Goal: Task Accomplishment & Management: Manage account settings

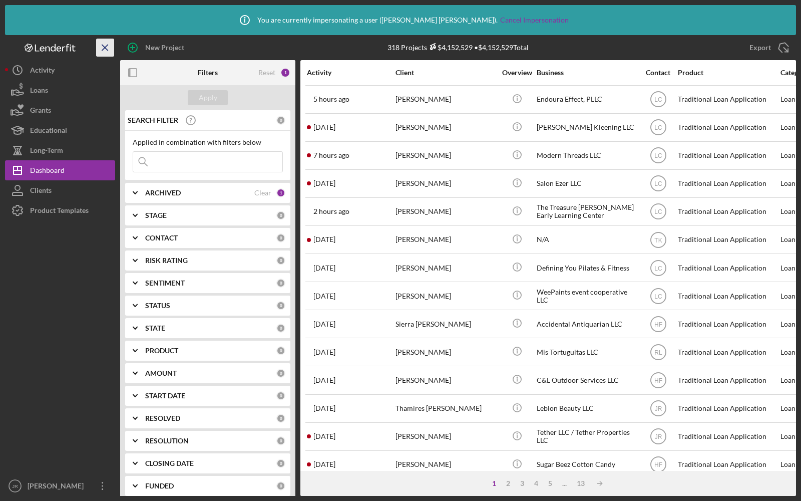
click at [101, 46] on icon "Icon/Menu Close" at bounding box center [105, 48] width 23 height 23
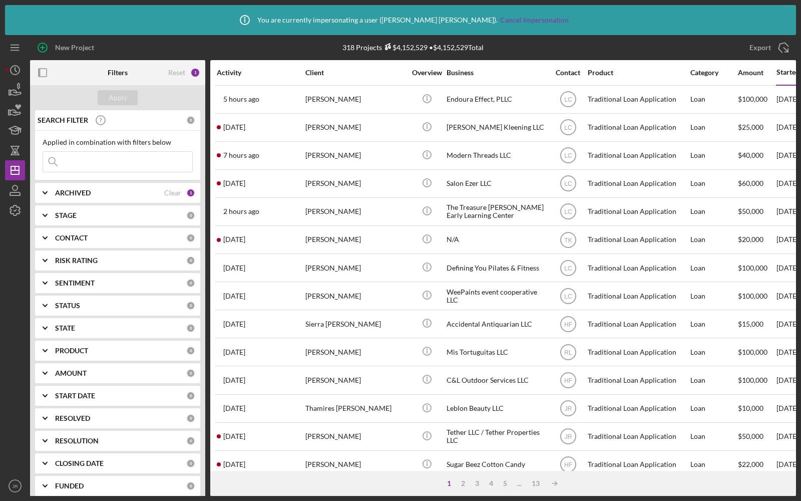
click at [76, 184] on div "ARCHIVED Clear 1" at bounding box center [125, 193] width 140 height 20
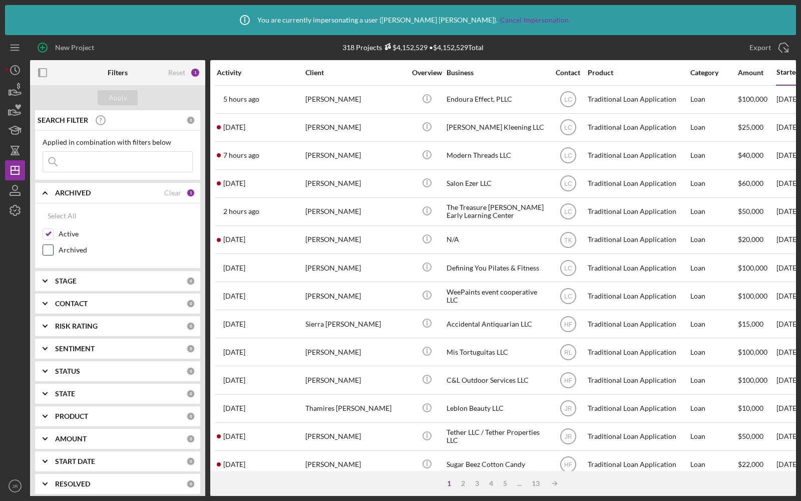
click at [50, 248] on input "Archived" at bounding box center [48, 250] width 10 height 10
checkbox input "true"
click at [114, 98] on div "Apply" at bounding box center [118, 97] width 19 height 15
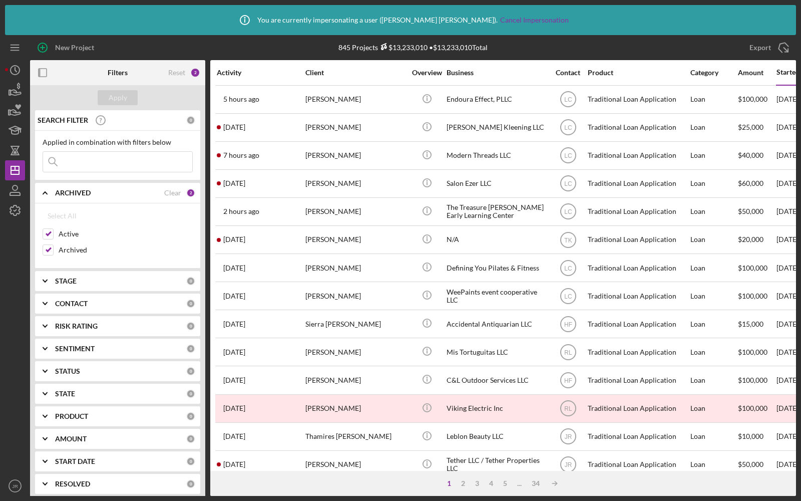
click at [784, 73] on div "Started" at bounding box center [787, 72] width 23 height 8
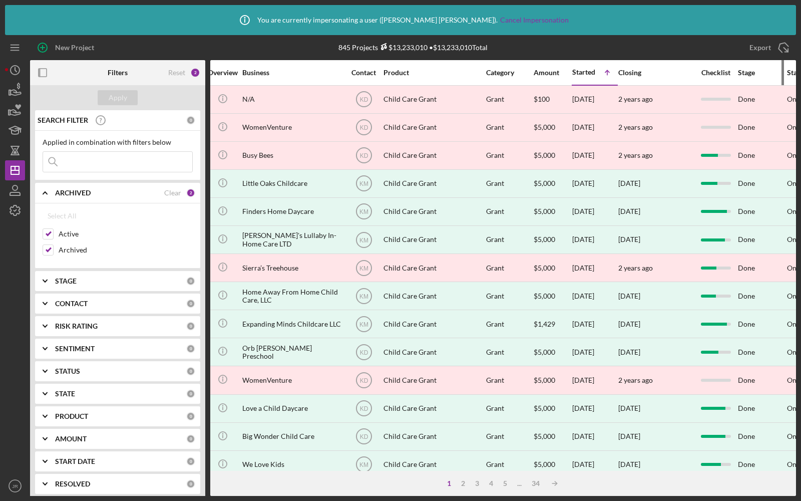
scroll to position [0, 244]
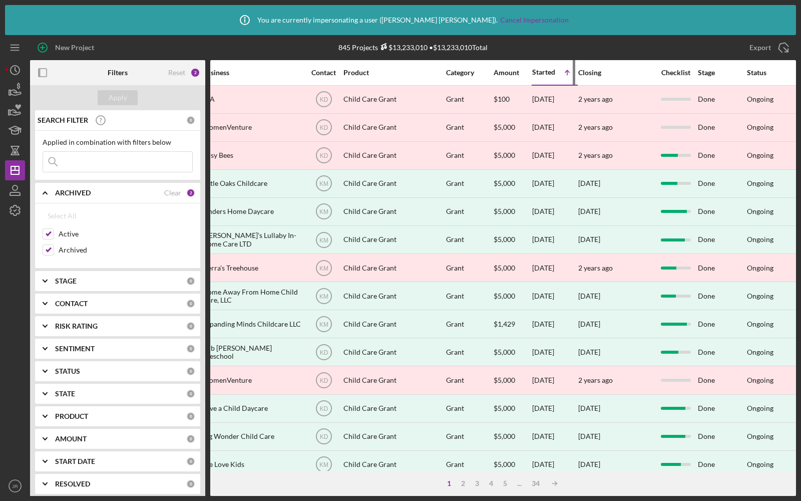
click at [543, 75] on div "Started" at bounding box center [543, 72] width 23 height 8
